Goal: Task Accomplishment & Management: Use online tool/utility

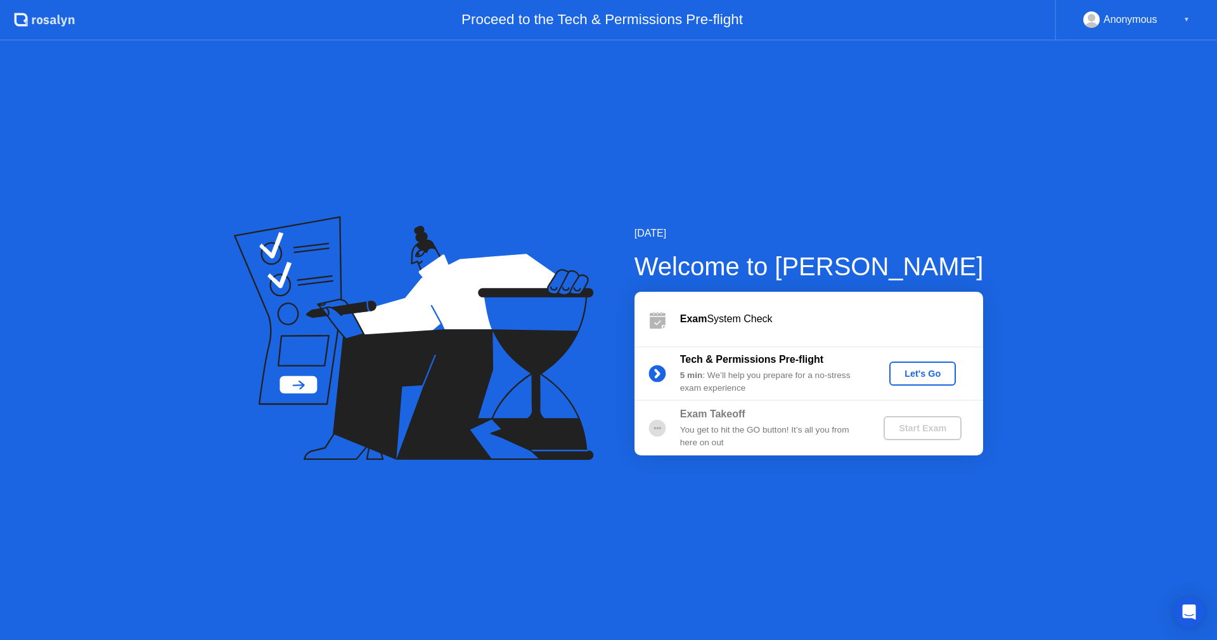
click at [926, 369] on div "Let's Go" at bounding box center [922, 373] width 56 height 10
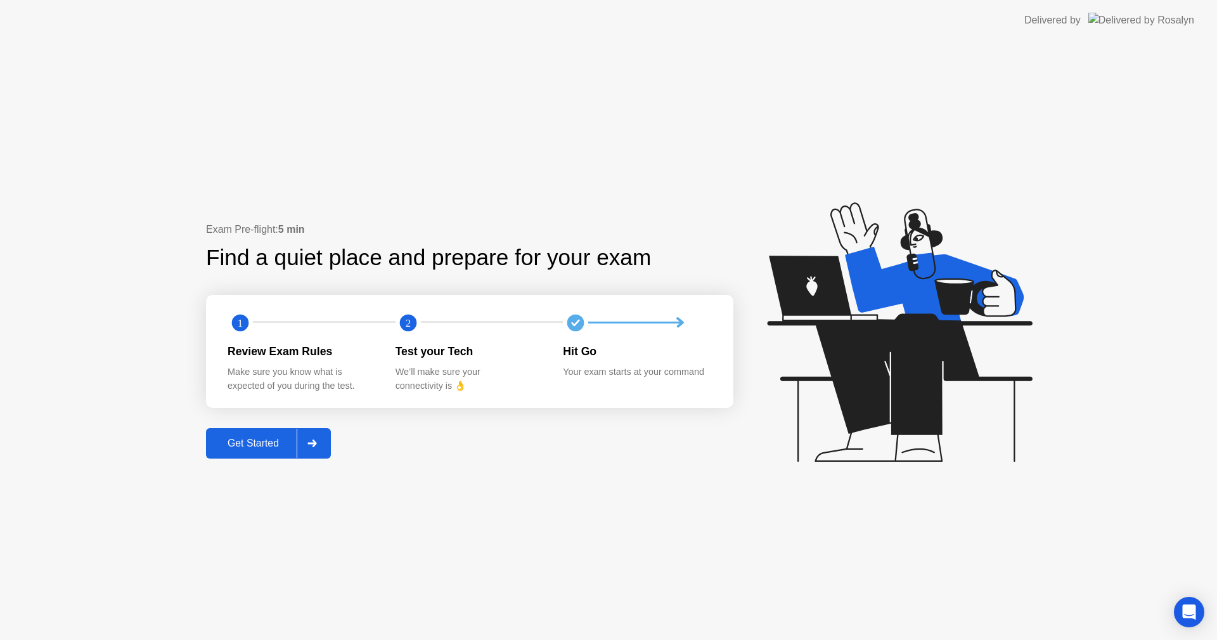
click at [242, 449] on div "Get Started" at bounding box center [253, 442] width 87 height 11
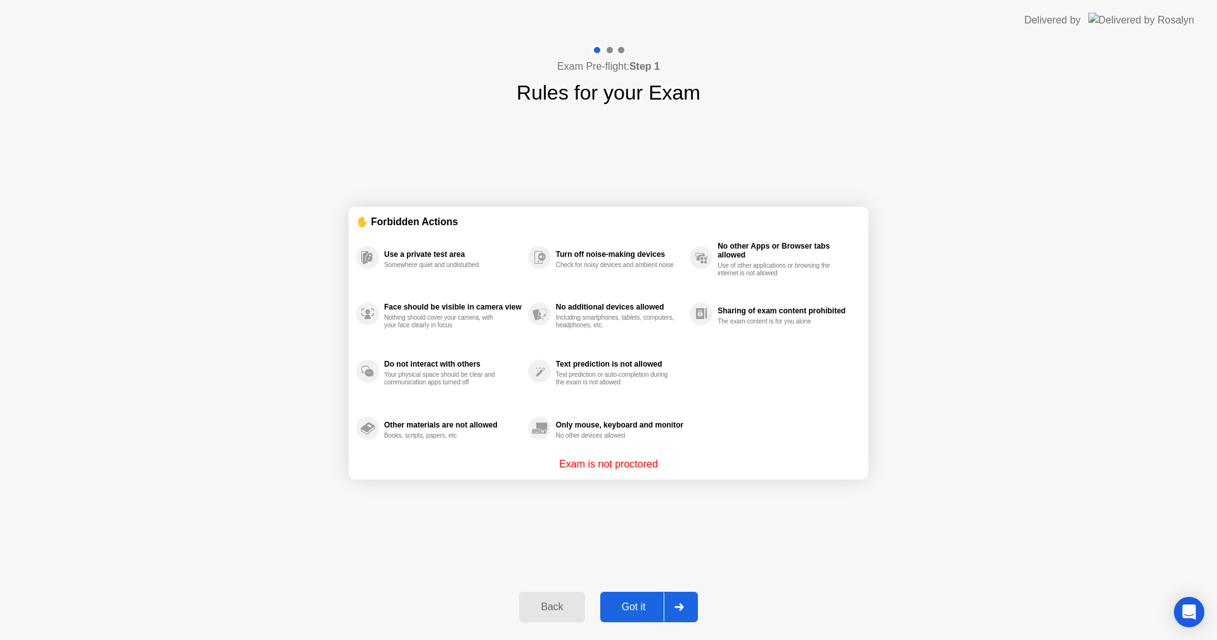
click at [632, 602] on div "Got it" at bounding box center [634, 606] width 60 height 11
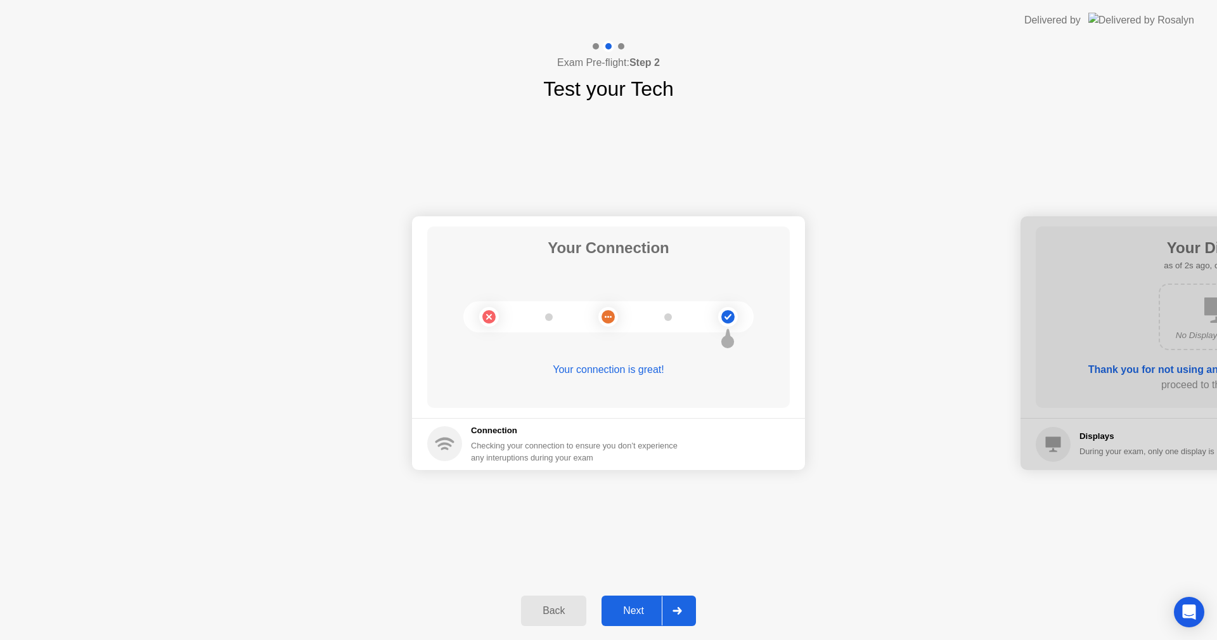
click at [635, 612] on div "Next" at bounding box center [633, 610] width 56 height 11
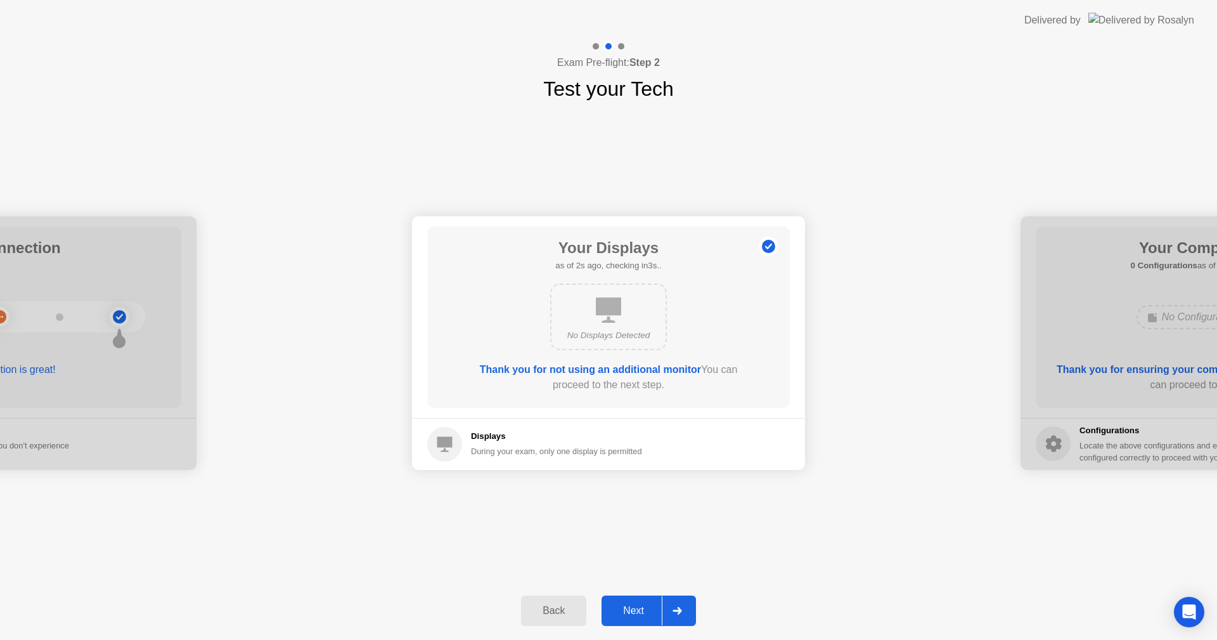
click at [636, 600] on button "Next" at bounding box center [649, 610] width 94 height 30
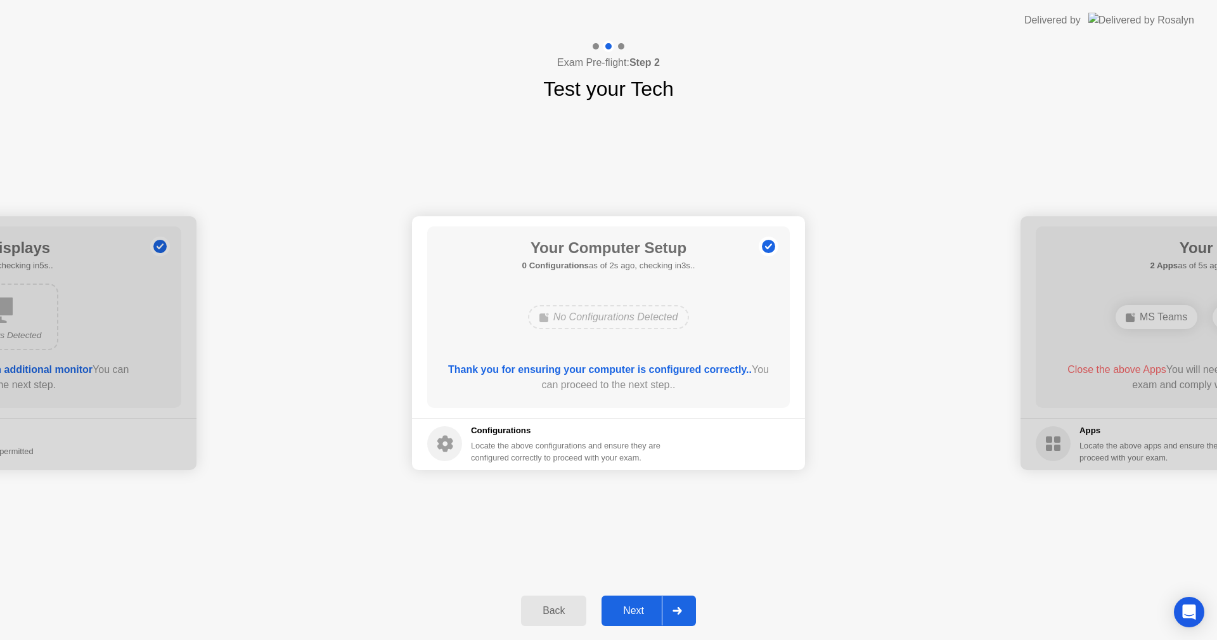
click at [636, 614] on div "Next" at bounding box center [633, 610] width 56 height 11
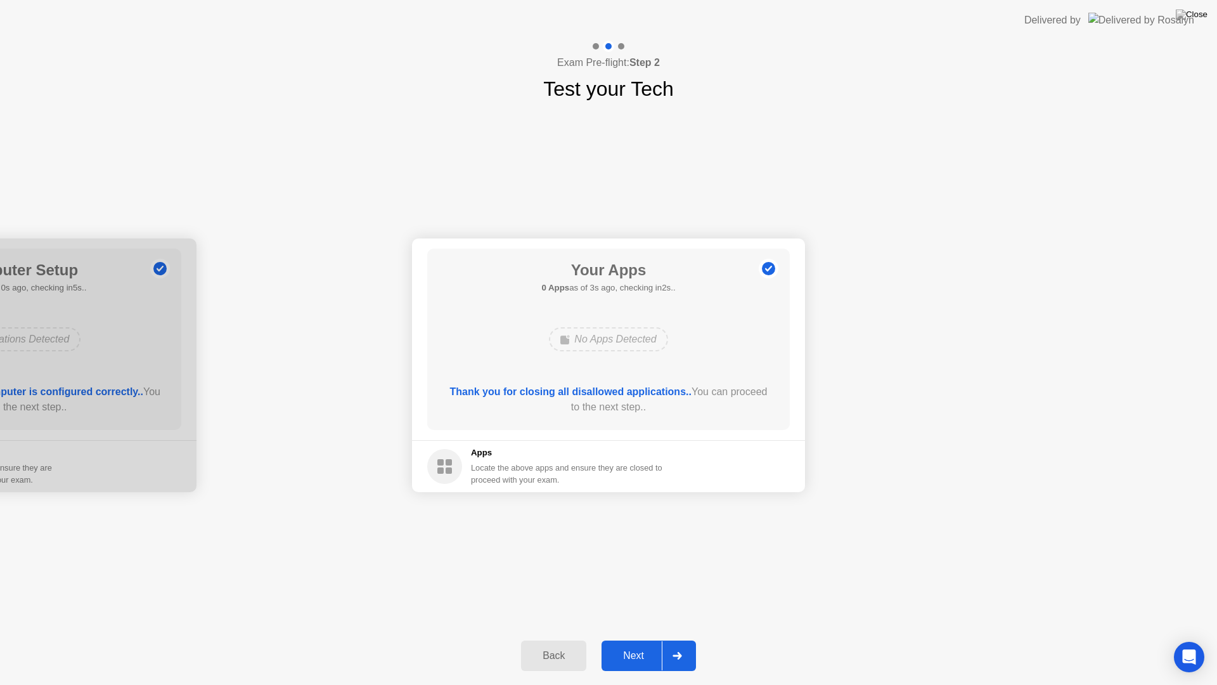
click at [633, 639] on div "Next" at bounding box center [633, 655] width 56 height 11
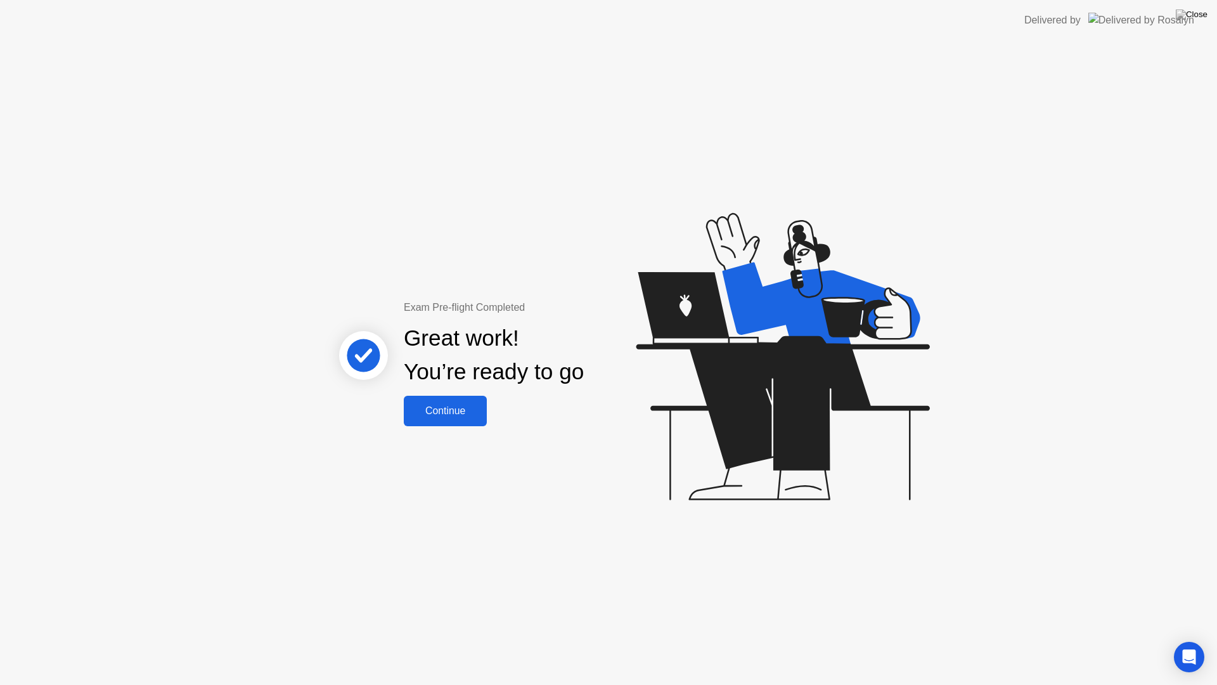
click at [480, 413] on div "Continue" at bounding box center [445, 410] width 75 height 11
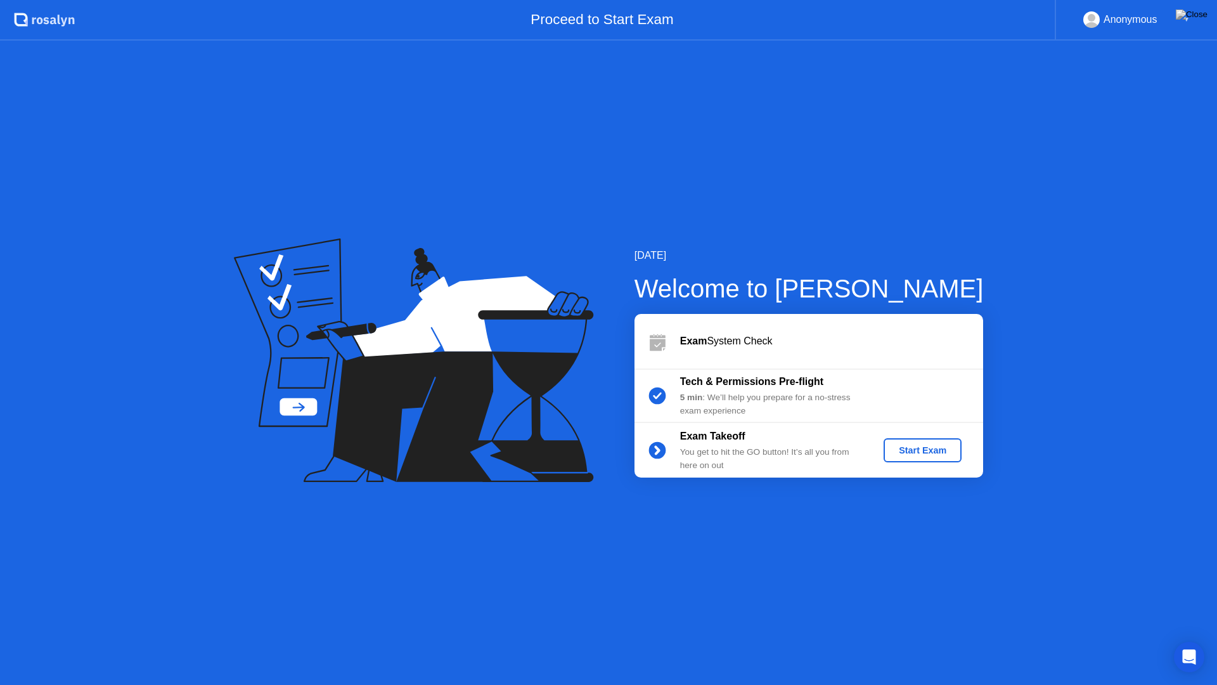
click at [946, 450] on div "Start Exam" at bounding box center [923, 450] width 68 height 10
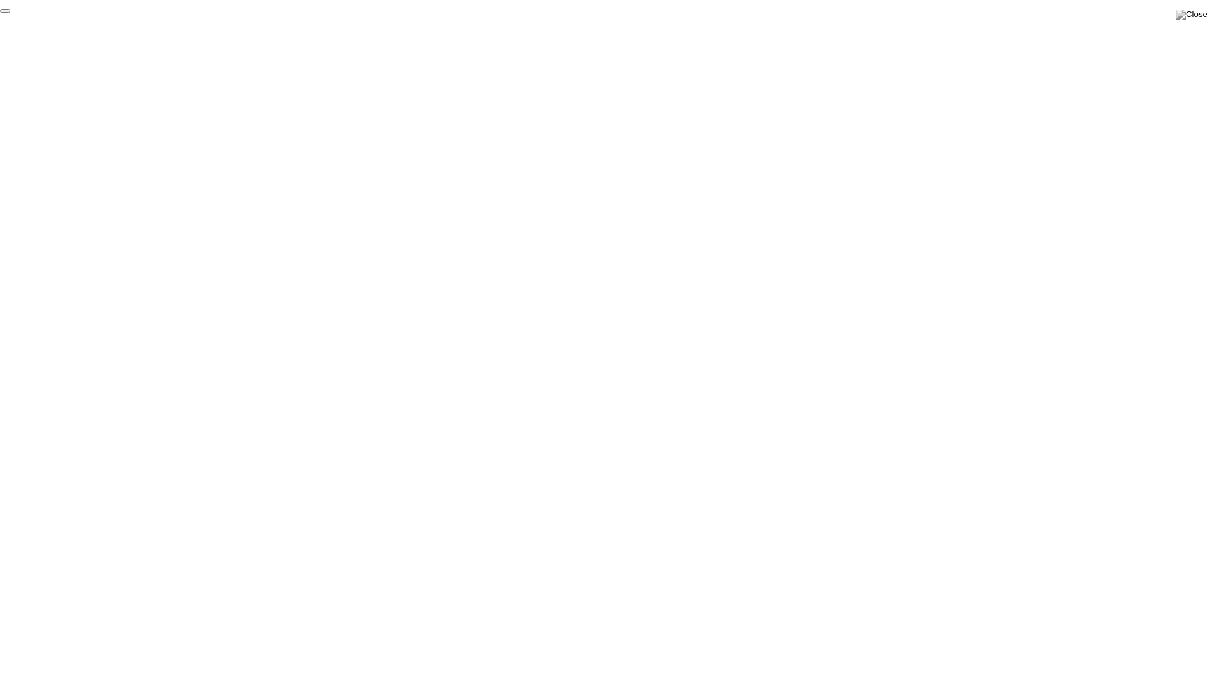
click div "End Proctoring Session"
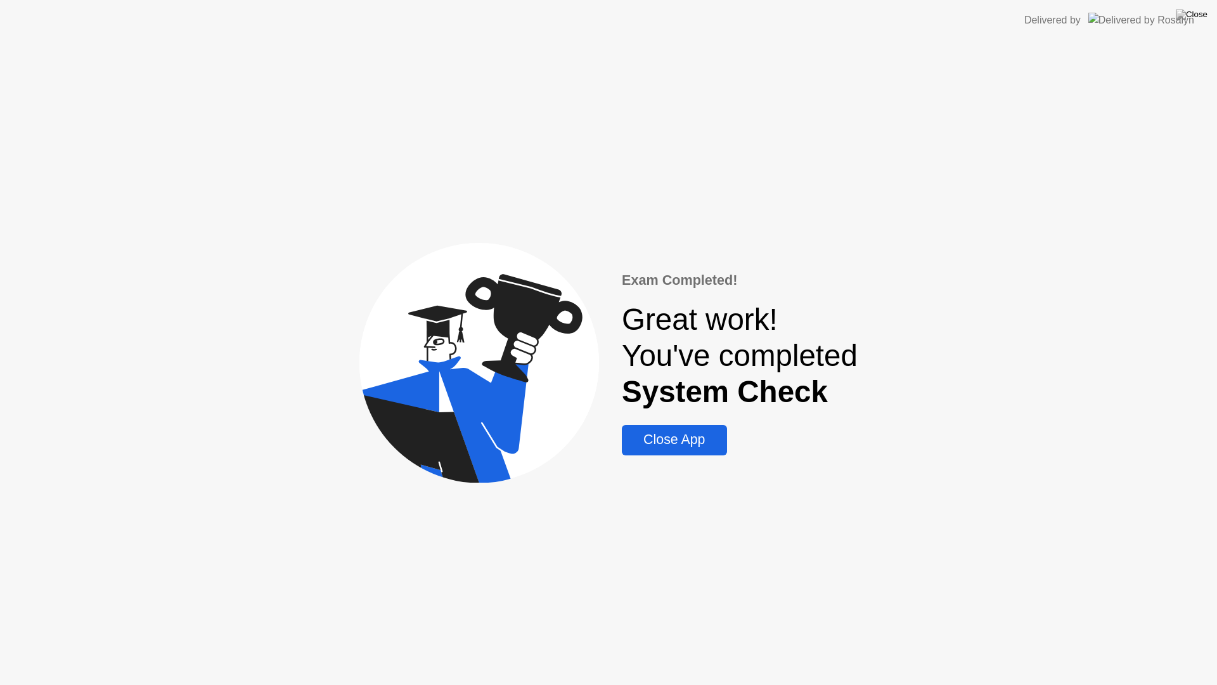
click at [695, 448] on div "Close App" at bounding box center [674, 440] width 97 height 16
